Goal: Find specific page/section: Find specific page/section

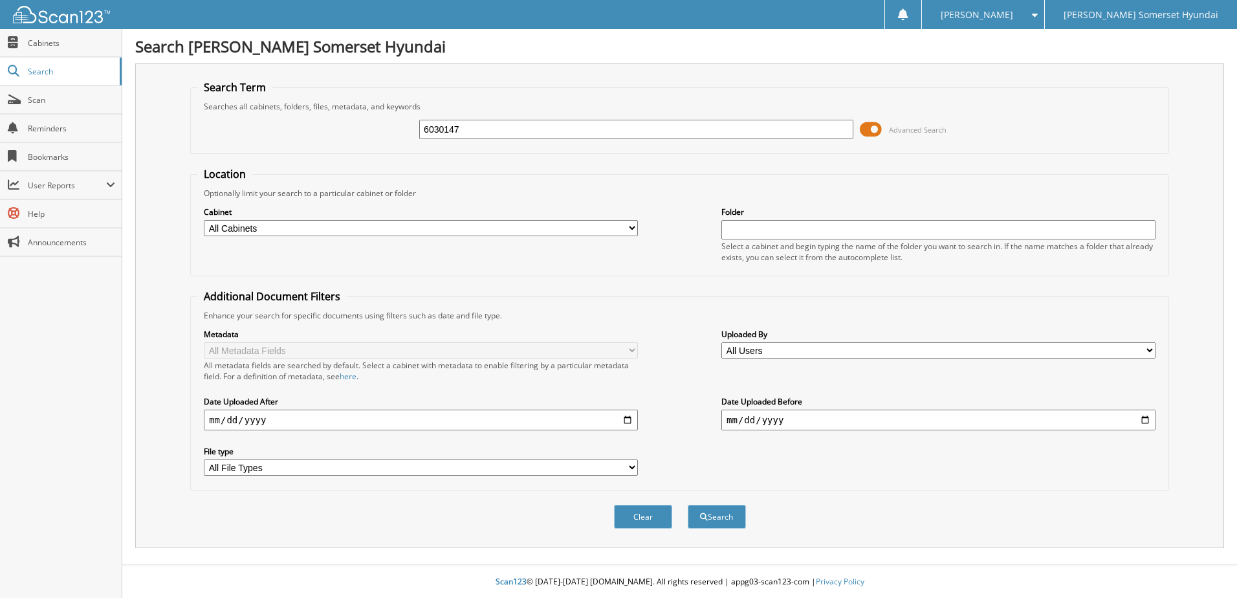
type input "6030147"
click at [688, 505] on button "Search" at bounding box center [717, 517] width 58 height 24
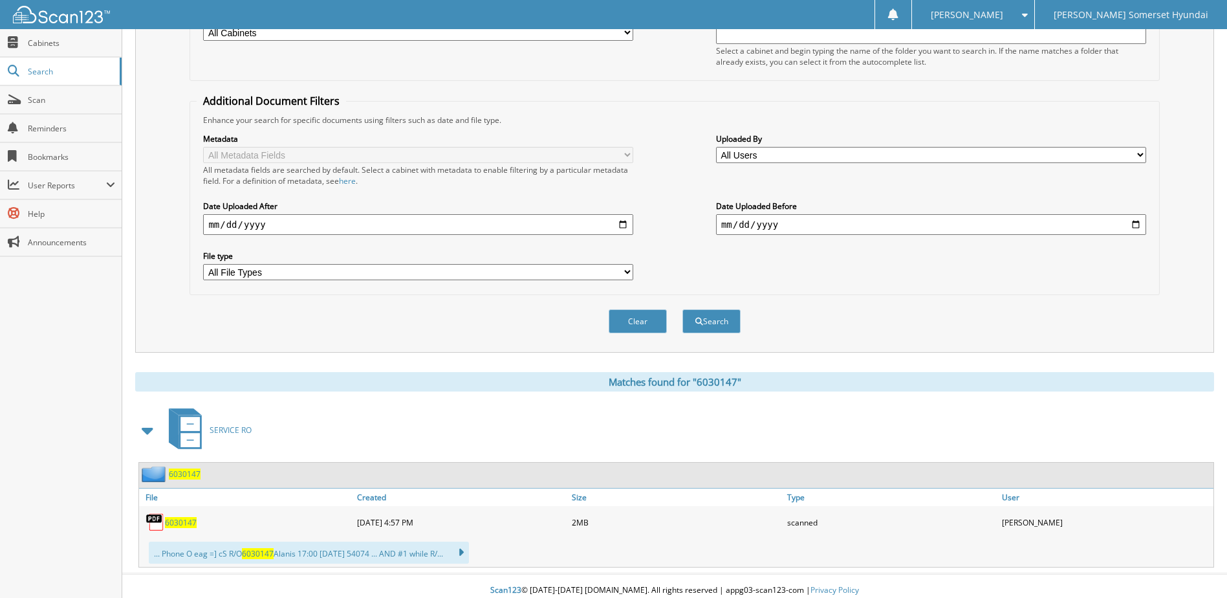
scroll to position [204, 0]
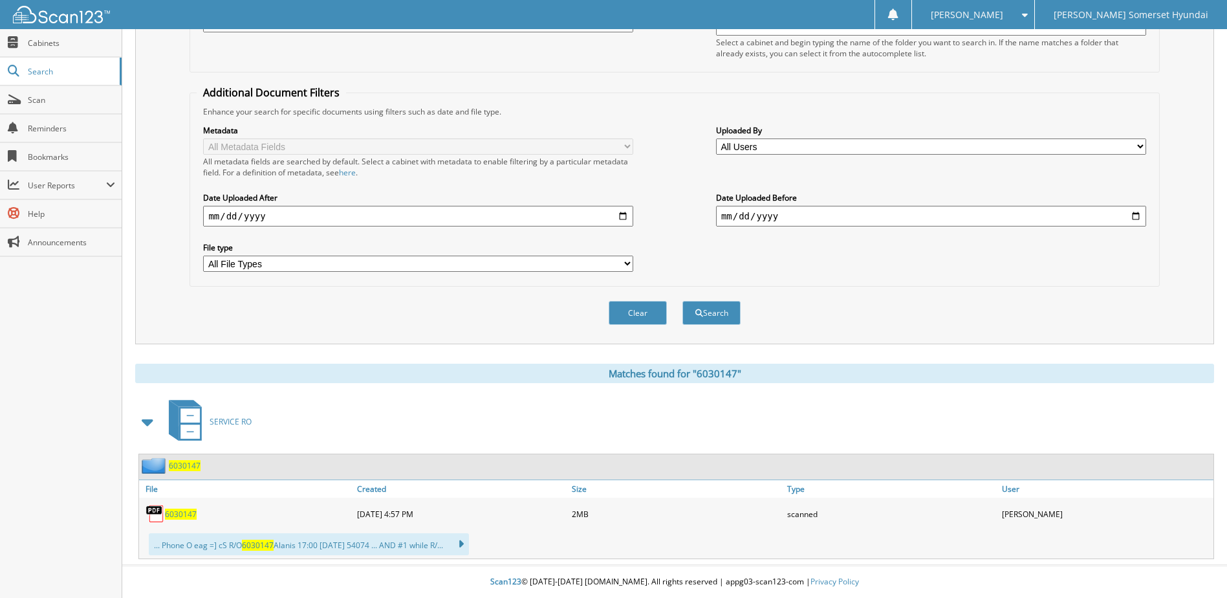
click at [185, 511] on span "6030147" at bounding box center [181, 513] width 32 height 11
click at [42, 109] on link "Scan" at bounding box center [61, 100] width 122 height 28
